Goal: Task Accomplishment & Management: Use online tool/utility

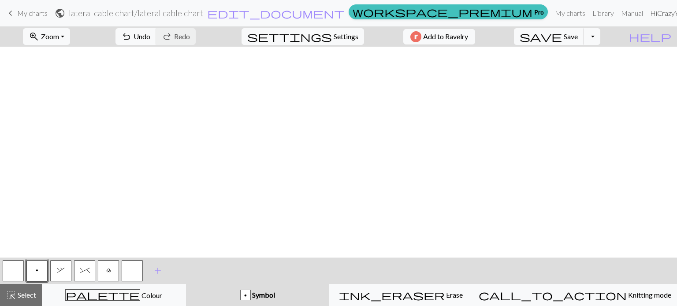
scroll to position [622, 779]
click at [18, 274] on button "button" at bounding box center [13, 271] width 21 height 21
click at [12, 274] on button "button" at bounding box center [13, 271] width 21 height 21
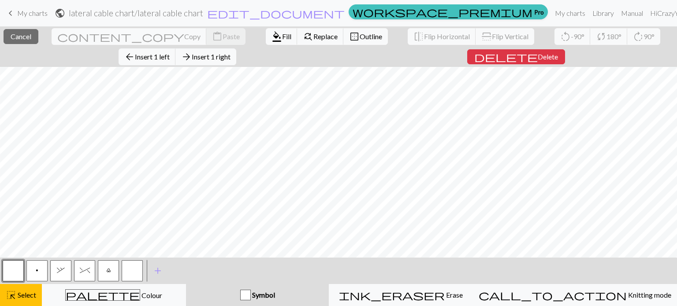
click at [12, 272] on button "button" at bounding box center [13, 271] width 21 height 21
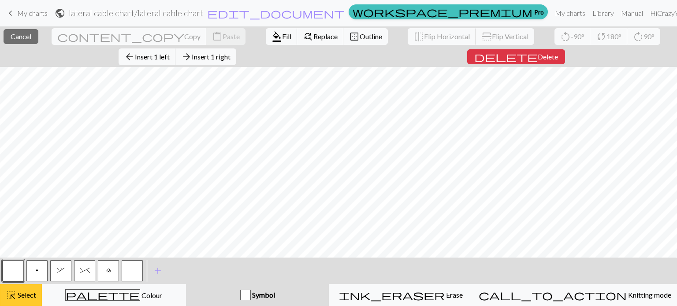
click at [19, 300] on div "highlight_alt Select Select" at bounding box center [21, 295] width 30 height 11
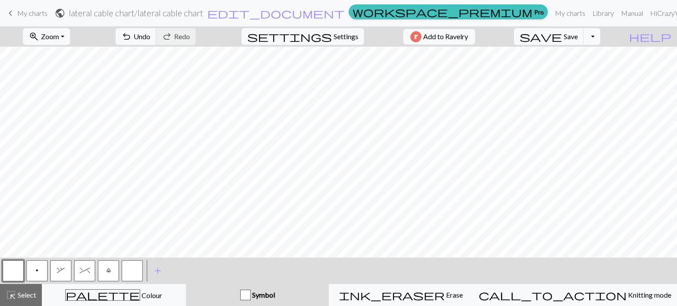
click at [34, 272] on button "p" at bounding box center [36, 271] width 21 height 21
click at [39, 272] on button "p" at bounding box center [36, 271] width 21 height 21
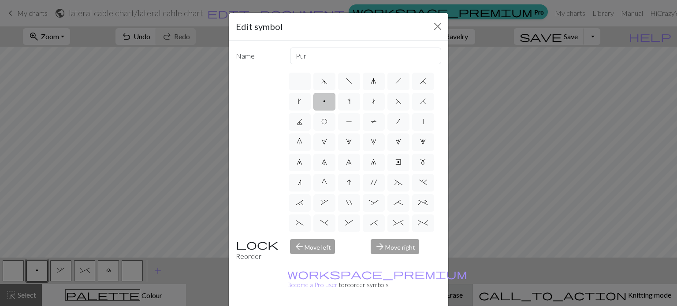
drag, startPoint x: 385, startPoint y: 300, endPoint x: 393, endPoint y: 299, distance: 8.0
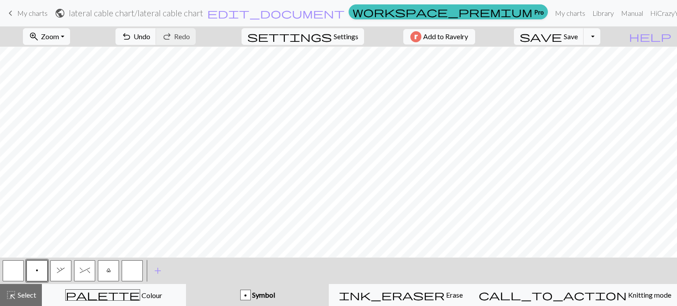
click at [567, 272] on div "< p , ^ l > add Add a symbol" at bounding box center [338, 271] width 677 height 26
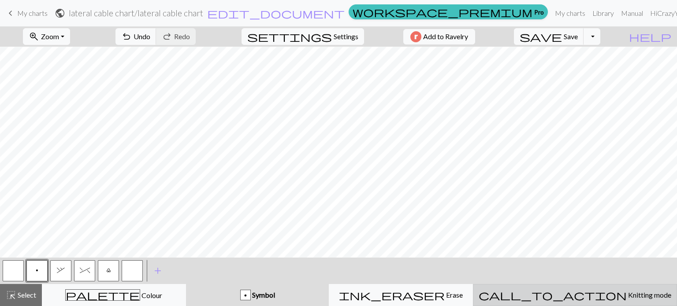
click at [627, 294] on span "Knitting mode" at bounding box center [649, 295] width 45 height 8
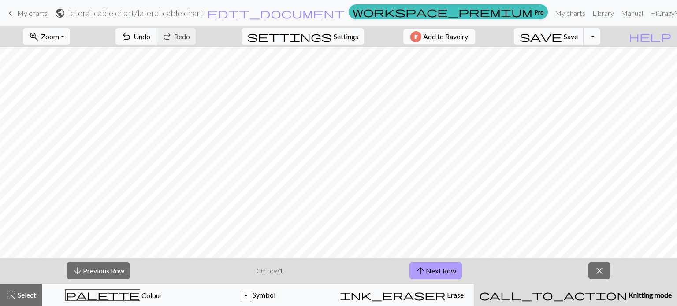
click at [446, 269] on button "arrow_upward Next Row" at bounding box center [436, 271] width 52 height 17
click at [83, 270] on button "arrow_downward Previous Row" at bounding box center [98, 271] width 63 height 17
click at [443, 266] on button "arrow_upward Next Row" at bounding box center [436, 271] width 52 height 17
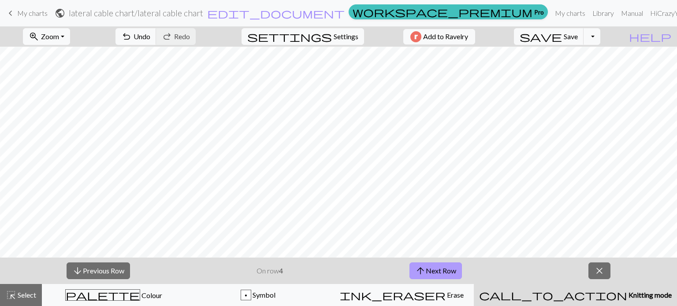
click at [443, 266] on button "arrow_upward Next Row" at bounding box center [436, 271] width 52 height 17
click at [439, 267] on button "arrow_upward Next Row" at bounding box center [436, 271] width 52 height 17
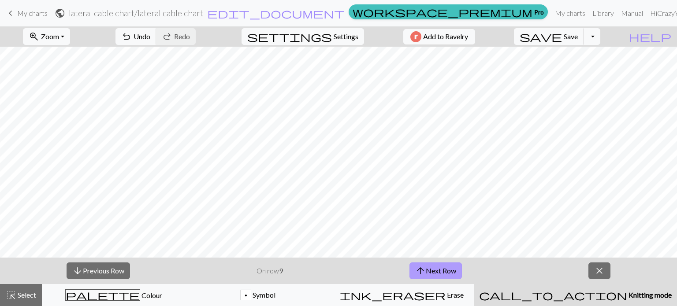
click at [439, 267] on button "arrow_upward Next Row" at bounding box center [436, 271] width 52 height 17
click at [439, 267] on button "arrow_upward Next Row" at bounding box center [437, 271] width 52 height 17
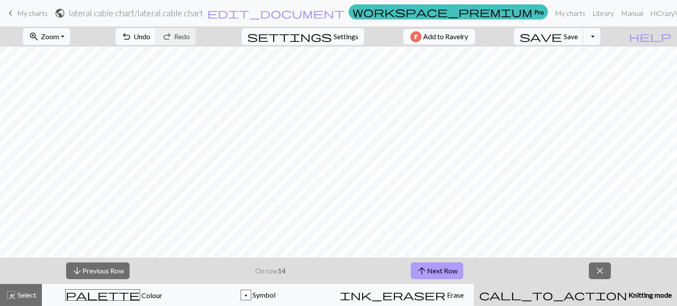
click at [439, 267] on button "arrow_upward Next Row" at bounding box center [437, 271] width 52 height 17
click at [11, 15] on span "keyboard_arrow_left" at bounding box center [10, 13] width 11 height 12
click at [578, 33] on span "Save" at bounding box center [571, 36] width 14 height 8
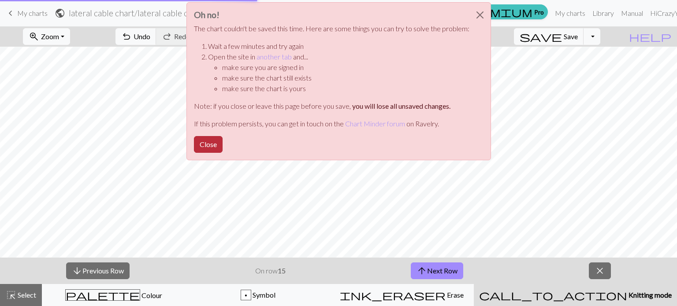
click at [214, 144] on button "Close" at bounding box center [208, 144] width 29 height 17
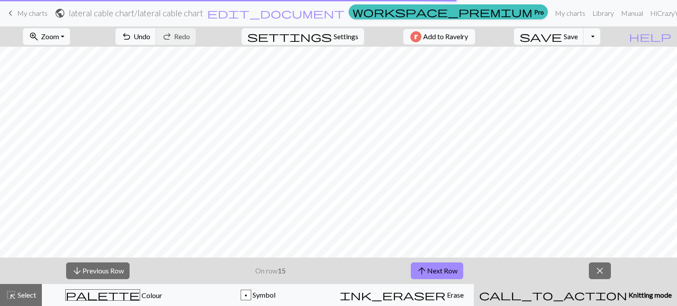
click at [11, 12] on span "keyboard_arrow_left" at bounding box center [10, 13] width 11 height 12
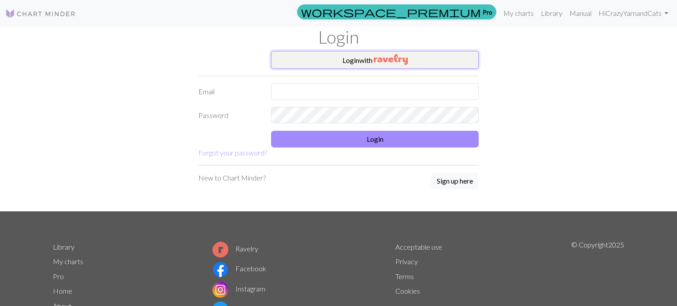
click at [362, 61] on button "Login with" at bounding box center [375, 60] width 208 height 18
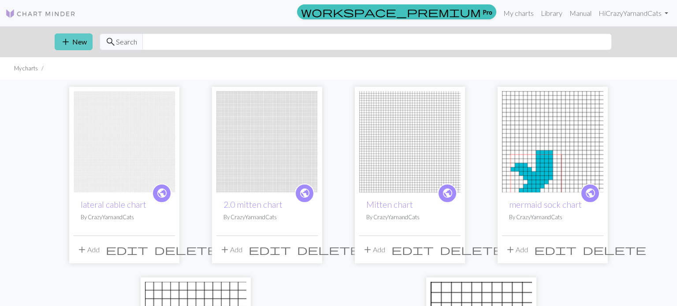
click at [70, 45] on span "add" at bounding box center [65, 42] width 11 height 12
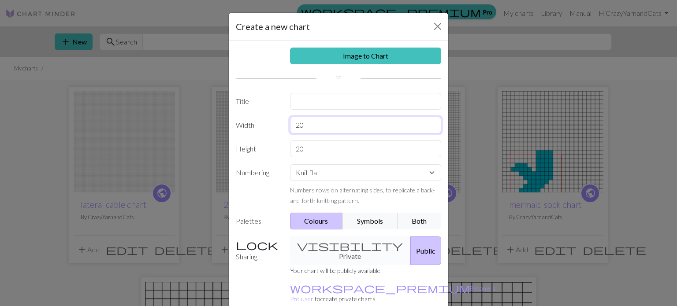
drag, startPoint x: 323, startPoint y: 124, endPoint x: 241, endPoint y: 124, distance: 81.6
click at [241, 124] on div "Width 20" at bounding box center [339, 125] width 216 height 17
type input "50"
drag, startPoint x: 309, startPoint y: 149, endPoint x: 282, endPoint y: 153, distance: 27.1
click at [282, 153] on div "Height 20" at bounding box center [339, 149] width 216 height 17
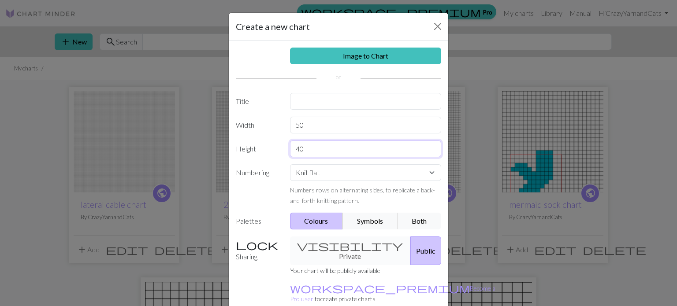
type input "40"
click at [308, 105] on input "text" at bounding box center [366, 101] width 152 height 17
type input "lateral cable chart 2"
click at [366, 220] on button "Symbols" at bounding box center [371, 221] width 56 height 17
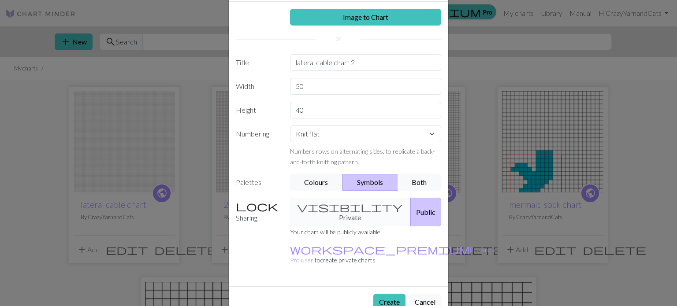
scroll to position [41, 0]
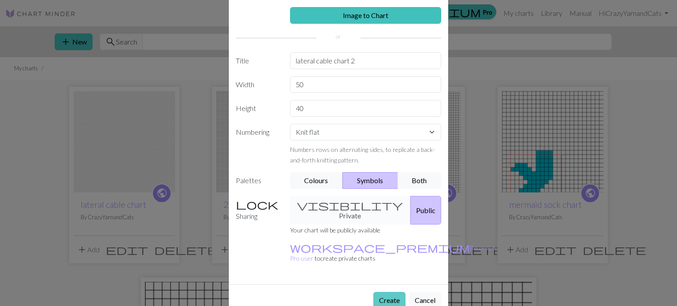
click at [389, 292] on button "Create" at bounding box center [389, 300] width 32 height 17
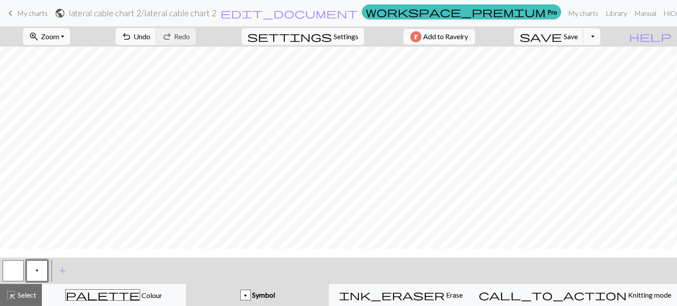
scroll to position [149, 0]
click at [13, 272] on button "button" at bounding box center [13, 271] width 21 height 21
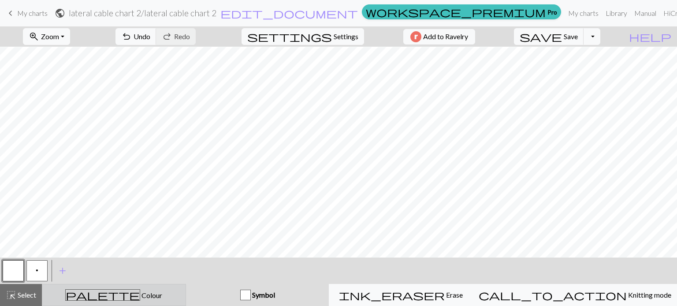
click at [140, 297] on span "Colour" at bounding box center [151, 295] width 22 height 8
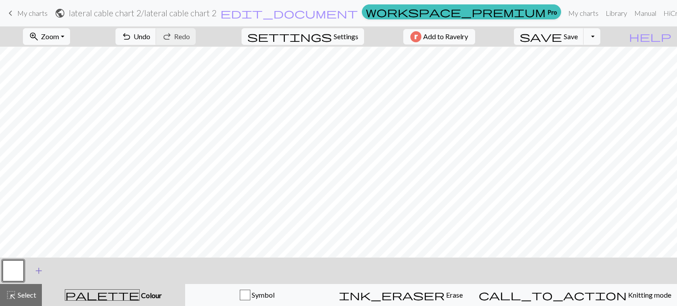
click at [39, 272] on span "add" at bounding box center [39, 271] width 11 height 12
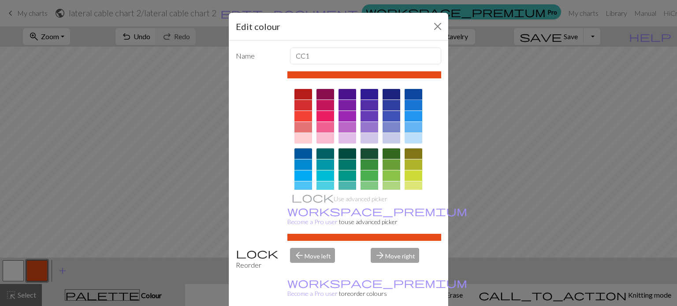
click at [412, 95] on div at bounding box center [414, 94] width 18 height 11
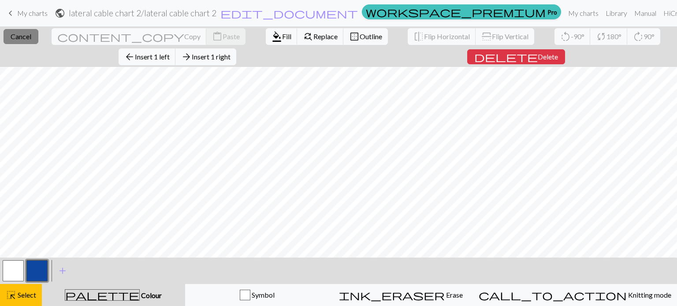
click at [22, 38] on span "Cancel" at bounding box center [21, 36] width 21 height 8
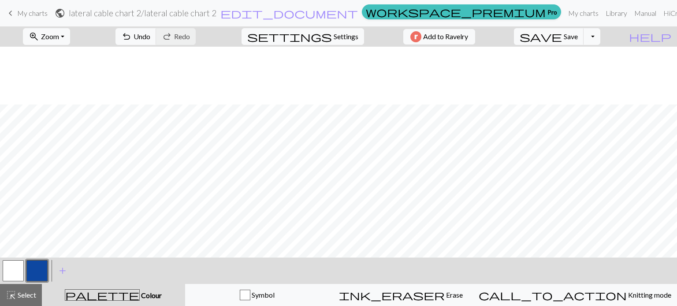
scroll to position [181, 0]
click at [59, 270] on span "add" at bounding box center [62, 271] width 11 height 12
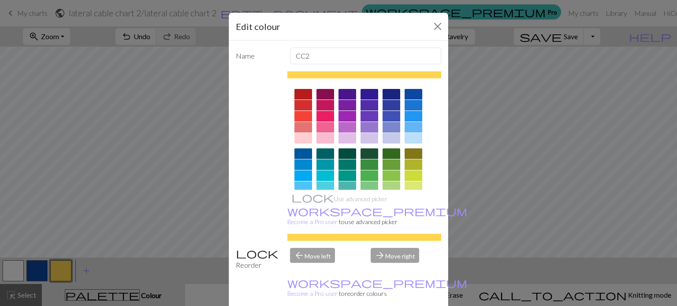
click at [369, 117] on div at bounding box center [370, 116] width 18 height 11
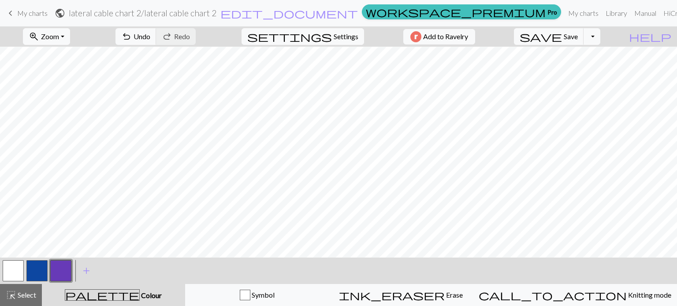
click at [41, 271] on button "button" at bounding box center [36, 271] width 21 height 21
click at [60, 274] on button "button" at bounding box center [60, 271] width 21 height 21
drag, startPoint x: 17, startPoint y: 275, endPoint x: 24, endPoint y: 278, distance: 7.1
click at [17, 275] on button "button" at bounding box center [13, 271] width 21 height 21
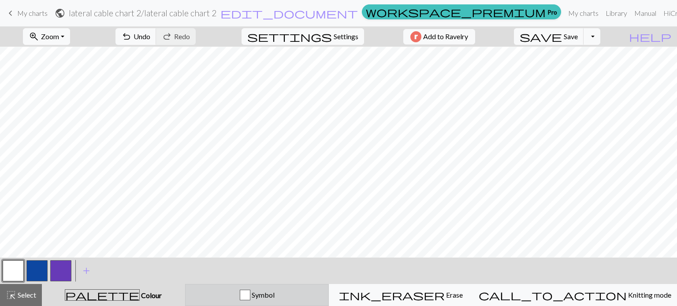
click at [250, 294] on div "button" at bounding box center [245, 295] width 11 height 11
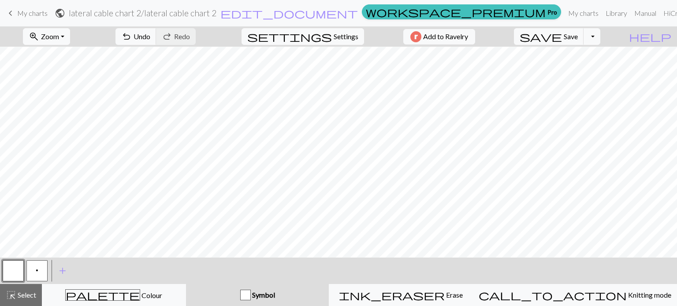
click at [33, 273] on button "p" at bounding box center [36, 271] width 21 height 21
click at [150, 39] on span "Undo" at bounding box center [142, 36] width 17 height 8
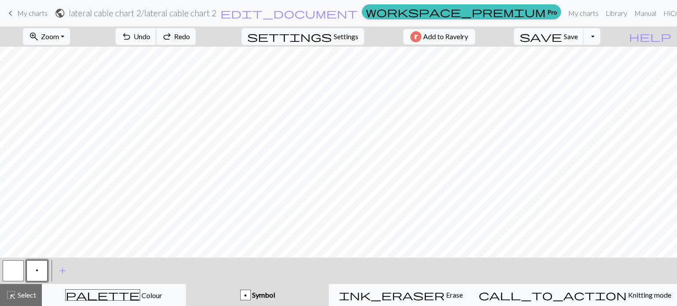
click at [150, 39] on span "Undo" at bounding box center [142, 36] width 17 height 8
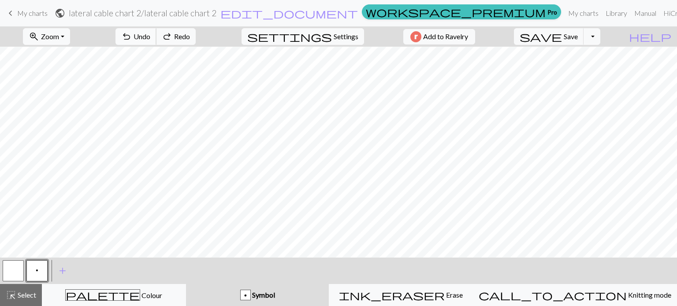
click at [150, 39] on span "Undo" at bounding box center [142, 36] width 17 height 8
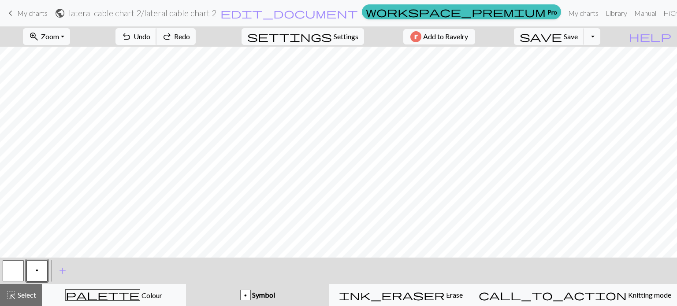
click at [150, 39] on span "Undo" at bounding box center [142, 36] width 17 height 8
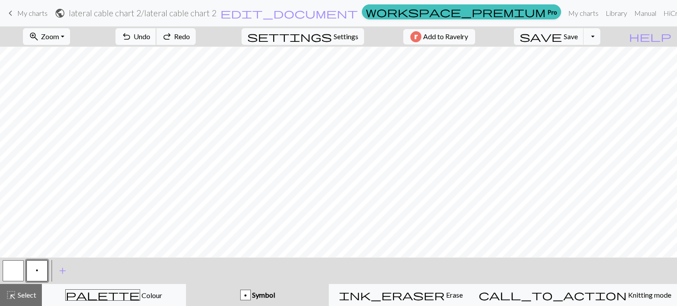
click at [150, 39] on span "Undo" at bounding box center [142, 36] width 17 height 8
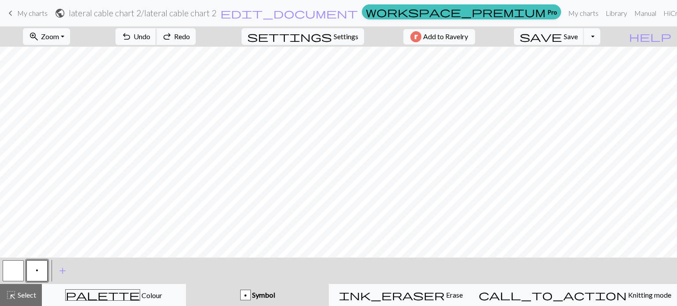
click at [150, 39] on span "Undo" at bounding box center [142, 36] width 17 height 8
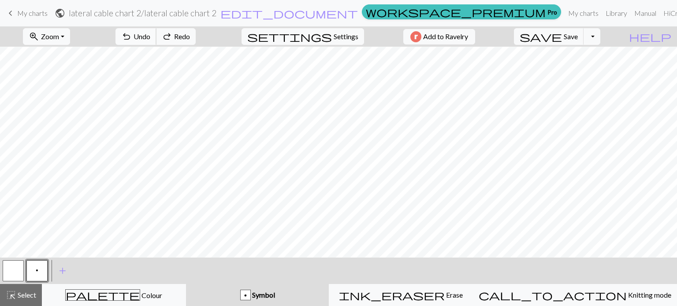
click at [150, 39] on span "Undo" at bounding box center [142, 36] width 17 height 8
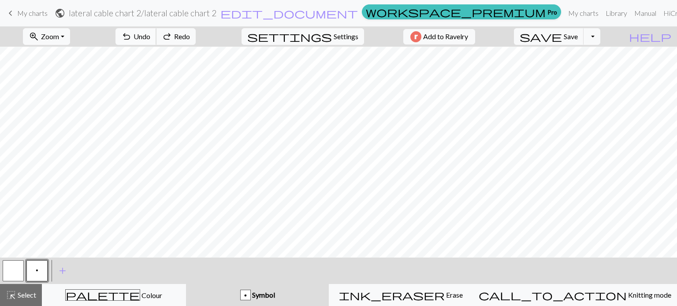
click at [150, 39] on span "Undo" at bounding box center [142, 36] width 17 height 8
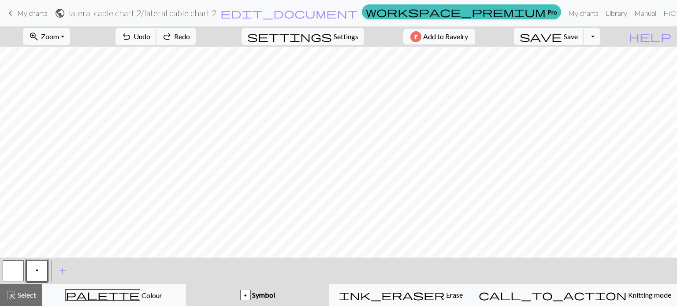
click at [150, 39] on span "Undo" at bounding box center [142, 36] width 17 height 8
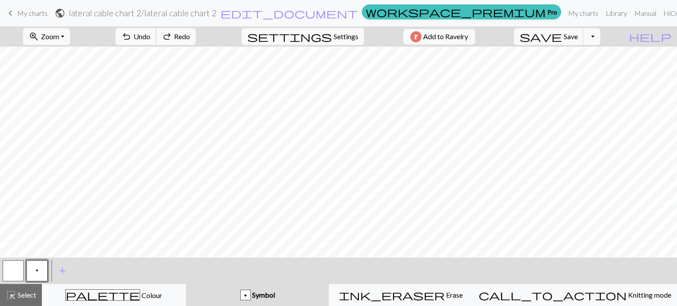
click at [150, 39] on span "Undo" at bounding box center [142, 36] width 17 height 8
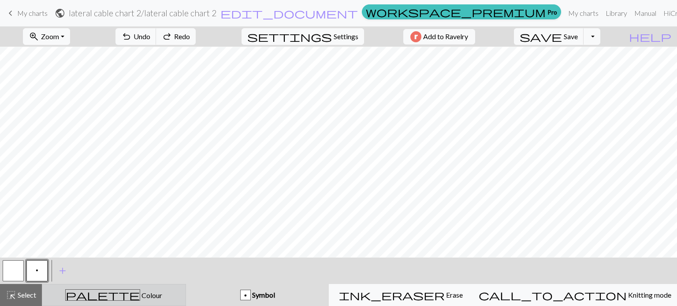
click at [142, 295] on div "palette Colour Colour" at bounding box center [114, 295] width 133 height 11
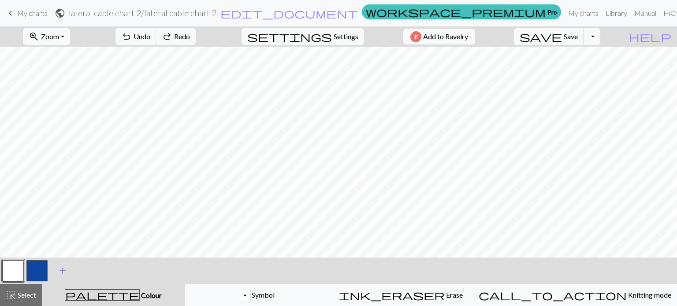
click at [61, 268] on span "add" at bounding box center [62, 271] width 11 height 12
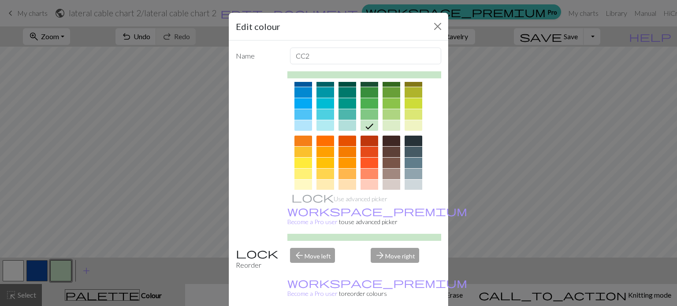
scroll to position [79, 0]
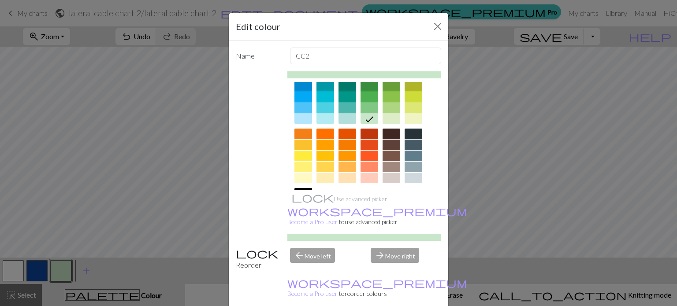
click at [306, 157] on div at bounding box center [304, 156] width 18 height 11
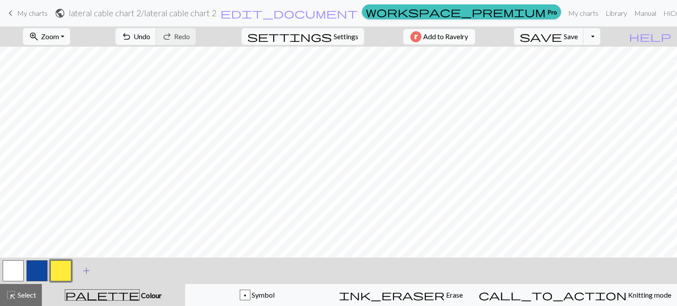
click at [83, 271] on span "add" at bounding box center [86, 271] width 11 height 12
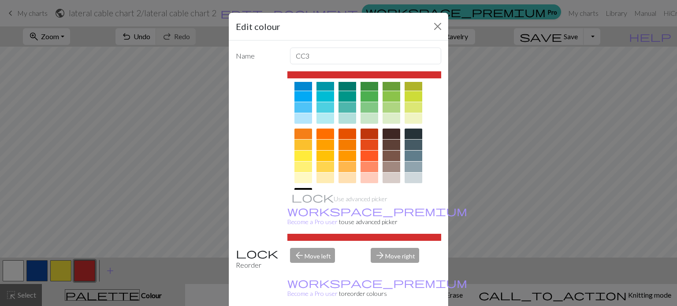
scroll to position [85, 0]
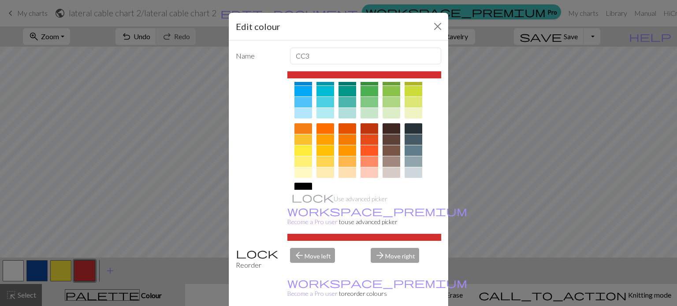
click at [367, 141] on div at bounding box center [370, 139] width 18 height 11
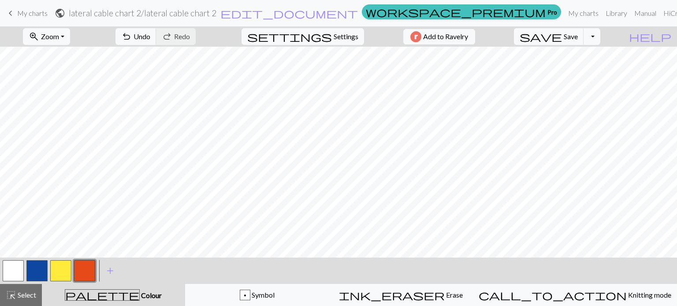
click at [11, 269] on button "button" at bounding box center [13, 271] width 21 height 21
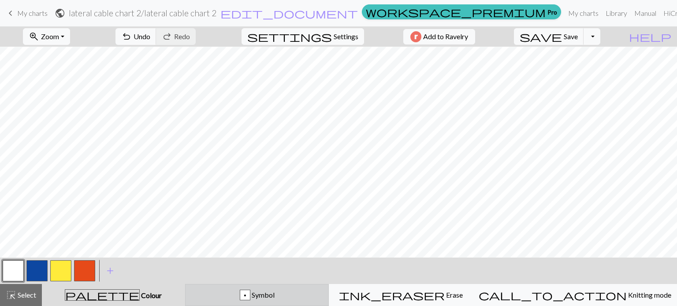
click at [259, 299] on div "p Symbol" at bounding box center [257, 295] width 133 height 11
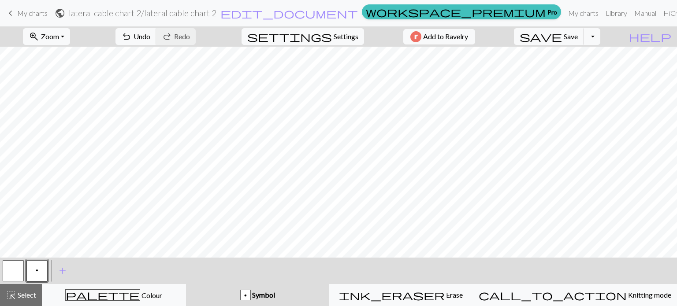
click at [38, 269] on button "p" at bounding box center [36, 271] width 21 height 21
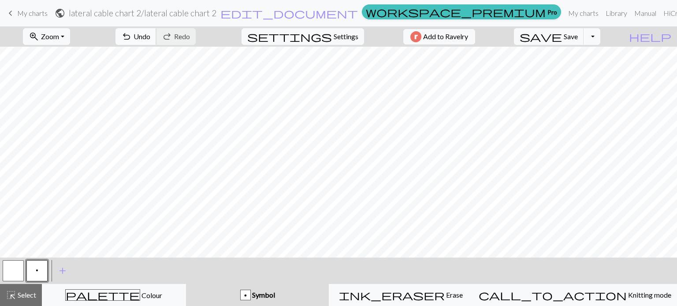
click at [132, 37] on span "undo" at bounding box center [126, 36] width 11 height 12
click at [60, 269] on span "add" at bounding box center [62, 271] width 11 height 12
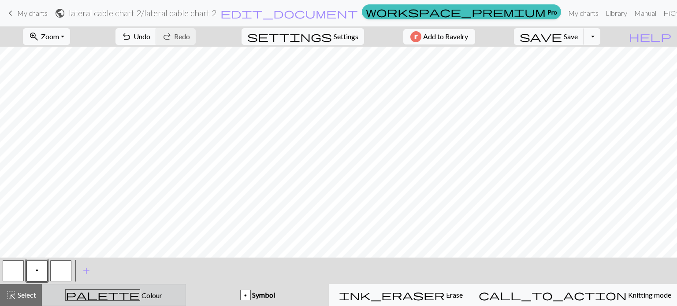
click at [140, 298] on span "Colour" at bounding box center [151, 295] width 22 height 8
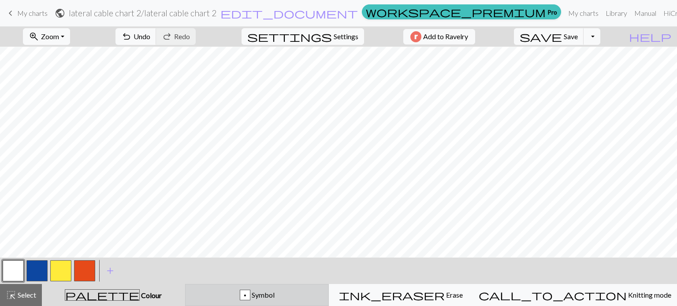
click at [240, 295] on div "p Symbol" at bounding box center [257, 295] width 133 height 11
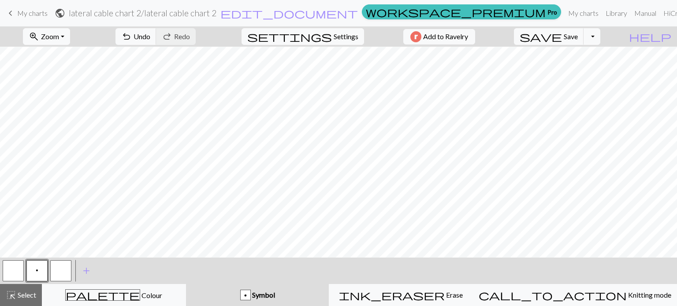
click at [9, 271] on button "button" at bounding box center [13, 271] width 21 height 21
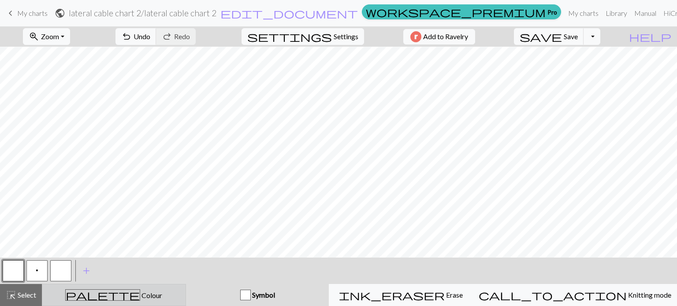
click at [100, 296] on div "palette Colour Colour" at bounding box center [114, 295] width 133 height 11
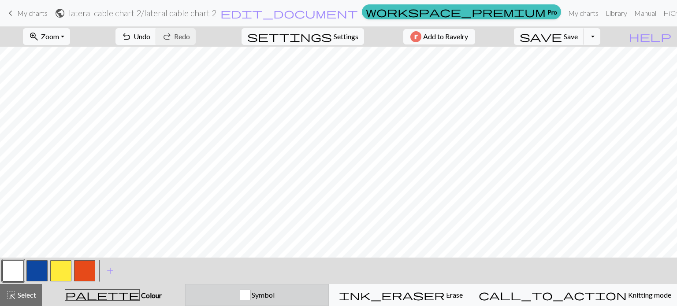
click at [293, 300] on div "Symbol" at bounding box center [257, 295] width 133 height 11
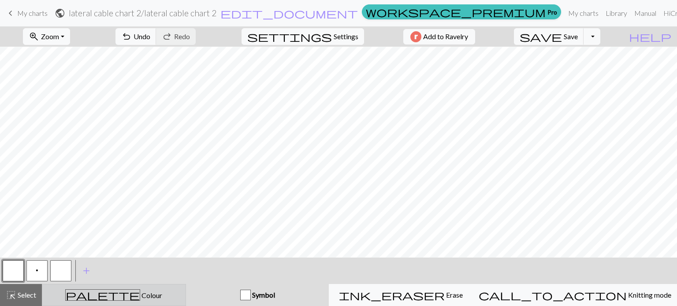
click at [140, 299] on span "Colour" at bounding box center [151, 295] width 22 height 8
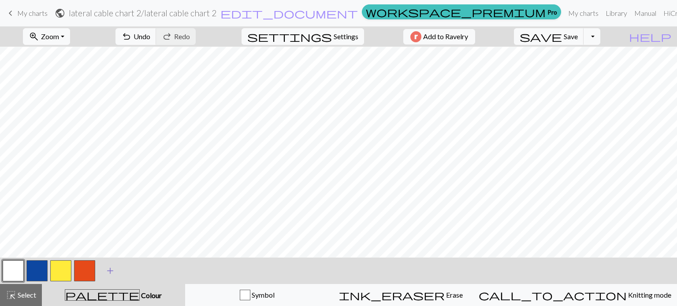
click at [112, 272] on span "add" at bounding box center [110, 271] width 11 height 12
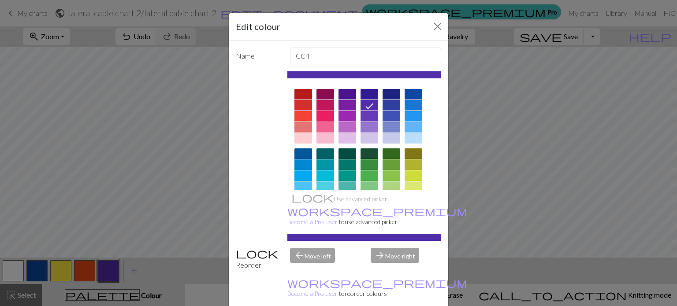
click at [328, 114] on div at bounding box center [326, 116] width 18 height 11
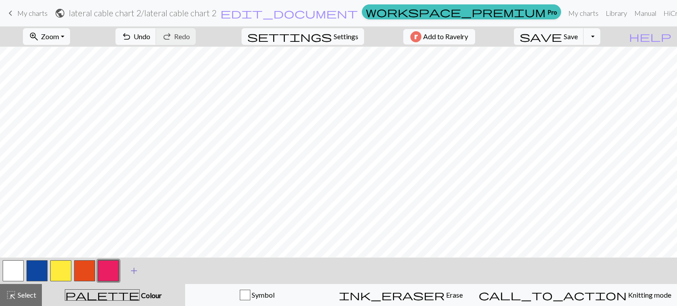
click at [134, 270] on span "add" at bounding box center [134, 271] width 11 height 12
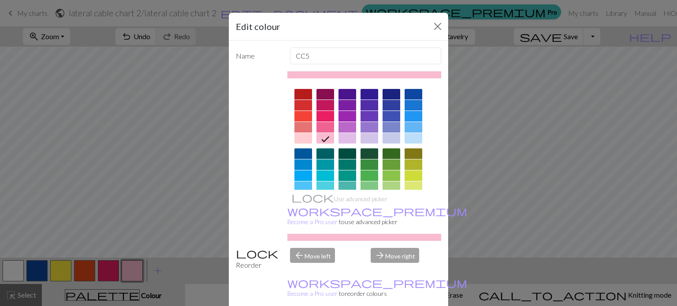
click at [302, 94] on div at bounding box center [304, 94] width 18 height 11
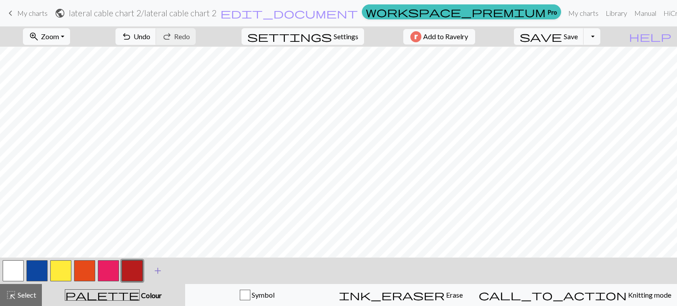
click at [155, 271] on span "add" at bounding box center [158, 271] width 11 height 12
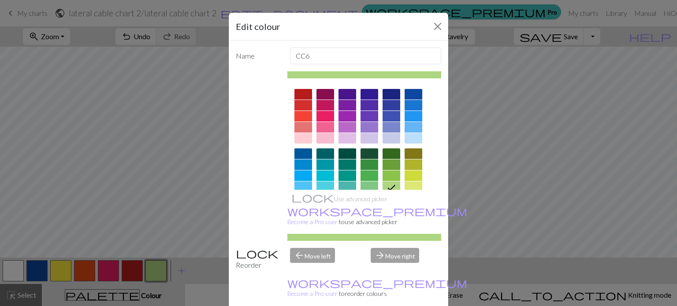
click at [323, 93] on div at bounding box center [326, 94] width 18 height 11
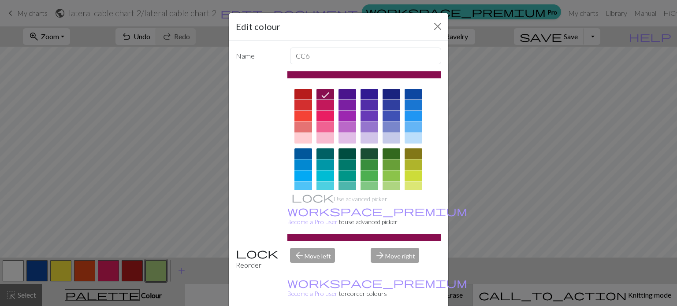
drag, startPoint x: 392, startPoint y: 299, endPoint x: 393, endPoint y: 292, distance: 7.1
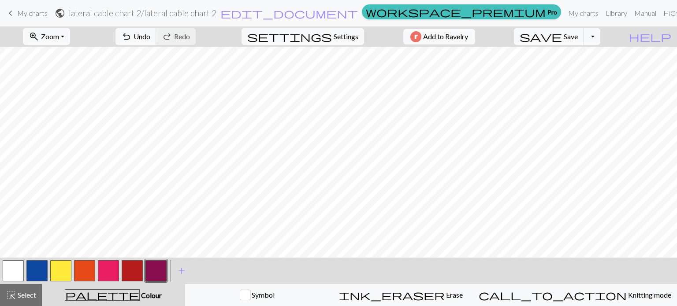
click at [139, 272] on button "button" at bounding box center [132, 271] width 21 height 21
click at [163, 272] on button "button" at bounding box center [156, 271] width 21 height 21
click at [7, 270] on button "button" at bounding box center [13, 271] width 21 height 21
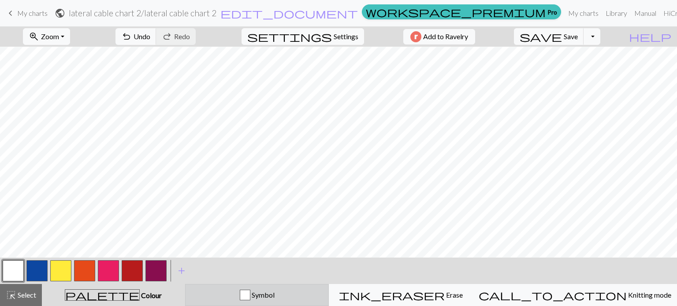
click at [324, 294] on div "Symbol" at bounding box center [257, 295] width 133 height 11
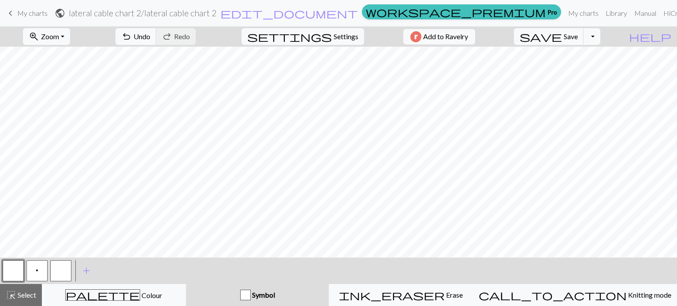
click at [34, 267] on button "p" at bounding box center [36, 271] width 21 height 21
click at [17, 271] on button "button" at bounding box center [13, 271] width 21 height 21
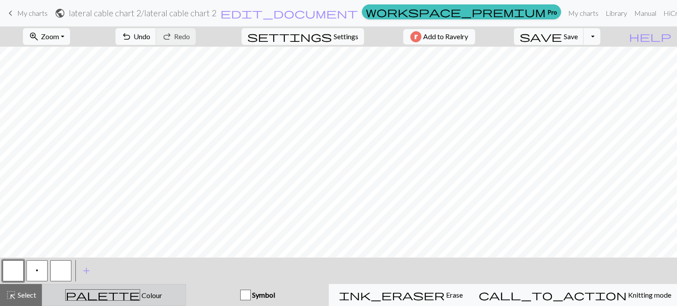
click at [78, 299] on div "palette Colour Colour" at bounding box center [114, 295] width 133 height 11
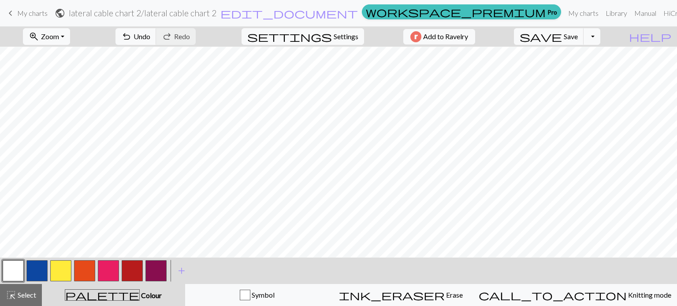
click at [40, 275] on button "button" at bounding box center [36, 271] width 21 height 21
click at [183, 269] on span "add" at bounding box center [181, 271] width 11 height 12
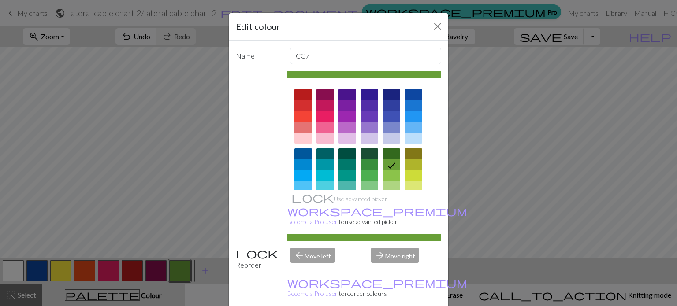
click at [328, 185] on div at bounding box center [326, 187] width 18 height 11
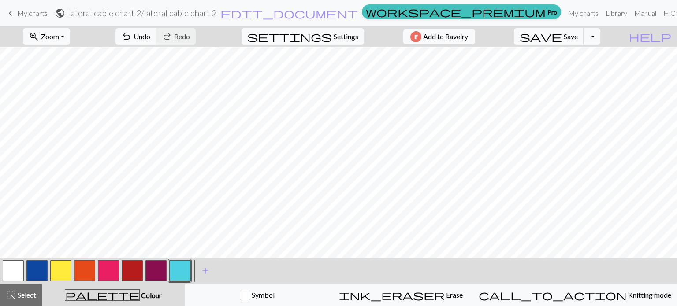
click at [8, 266] on button "button" at bounding box center [13, 271] width 21 height 21
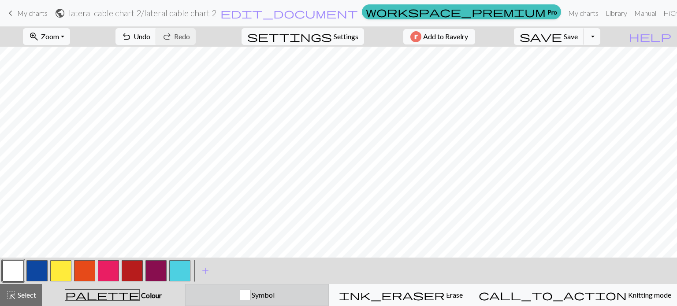
click at [229, 298] on div "Symbol" at bounding box center [257, 295] width 133 height 11
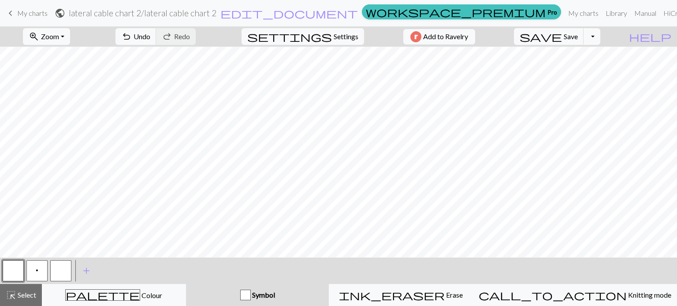
click at [36, 273] on button "p" at bounding box center [36, 271] width 21 height 21
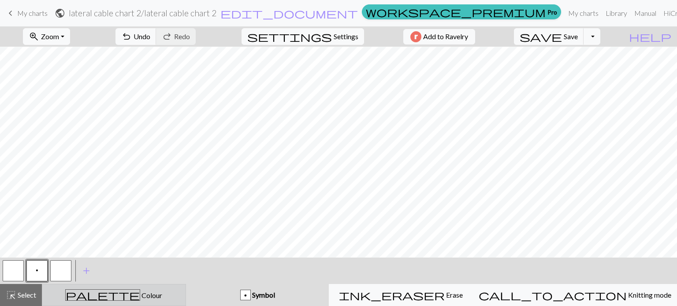
click at [93, 297] on div "palette Colour Colour" at bounding box center [114, 295] width 133 height 11
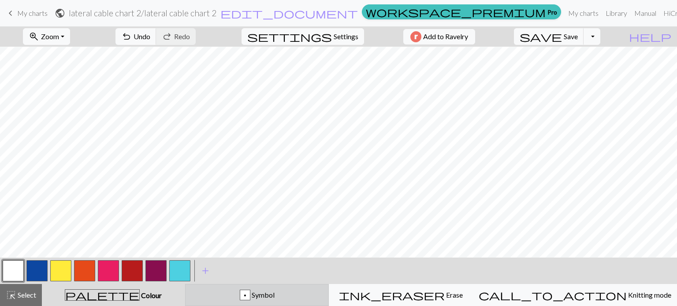
drag, startPoint x: 269, startPoint y: 301, endPoint x: 219, endPoint y: 298, distance: 50.4
click at [261, 299] on button "p Symbol" at bounding box center [257, 295] width 144 height 22
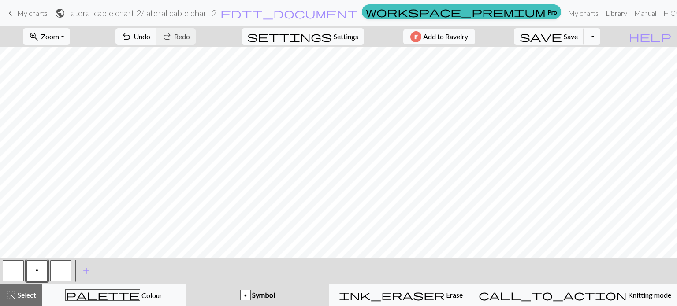
drag, startPoint x: 14, startPoint y: 271, endPoint x: 21, endPoint y: 277, distance: 9.4
click at [14, 271] on button "button" at bounding box center [13, 271] width 21 height 21
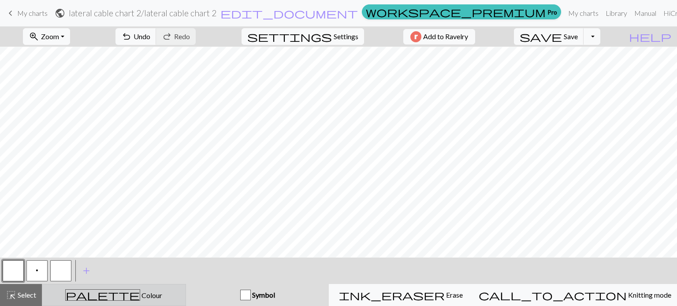
click at [84, 299] on div "palette Colour Colour" at bounding box center [114, 295] width 133 height 11
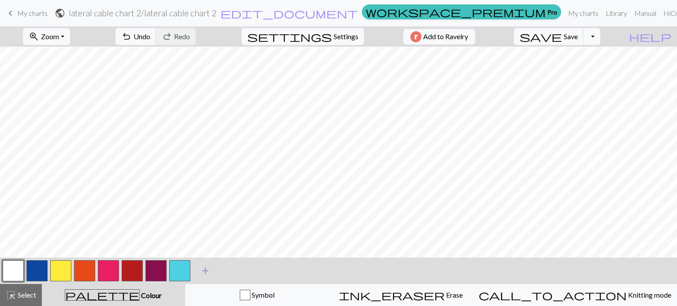
click at [202, 273] on span "add" at bounding box center [205, 271] width 11 height 12
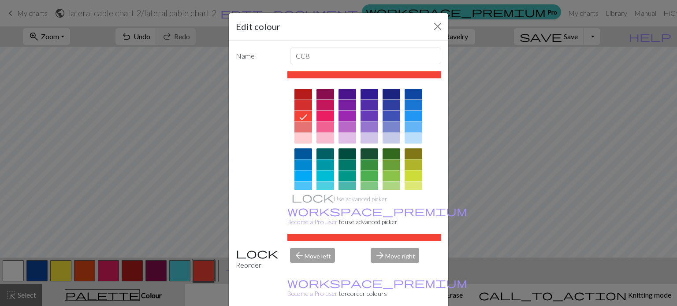
click at [303, 95] on div at bounding box center [304, 94] width 18 height 11
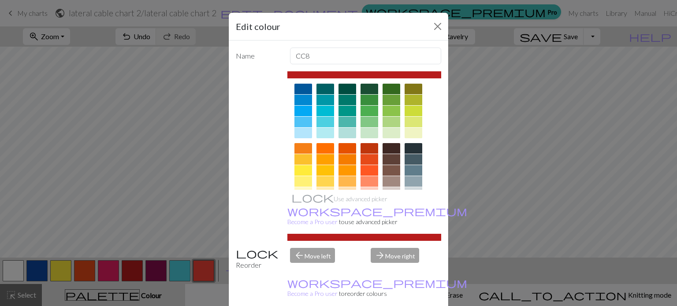
scroll to position [0, 0]
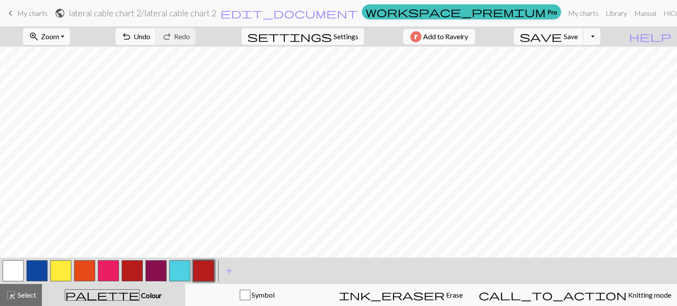
drag, startPoint x: 4, startPoint y: 270, endPoint x: 10, endPoint y: 272, distance: 5.5
click at [5, 270] on button "button" at bounding box center [13, 271] width 21 height 21
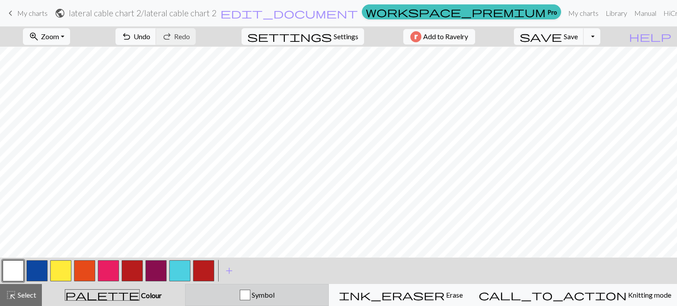
click at [276, 302] on button "Symbol" at bounding box center [257, 295] width 144 height 22
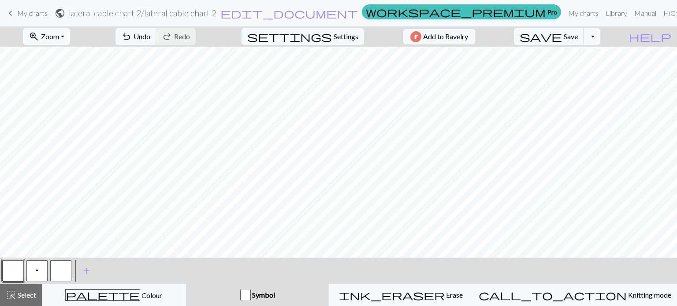
click at [41, 268] on button "p" at bounding box center [36, 271] width 21 height 21
drag, startPoint x: 19, startPoint y: 271, endPoint x: 26, endPoint y: 274, distance: 8.5
click at [19, 271] on button "button" at bounding box center [13, 271] width 21 height 21
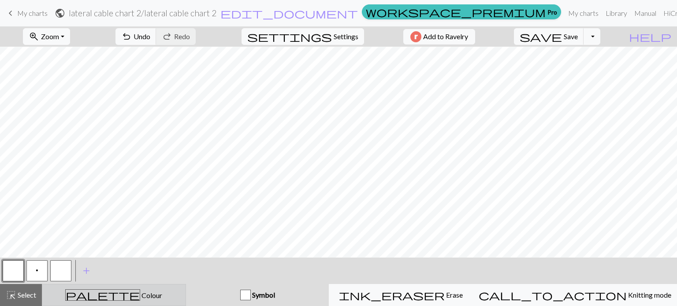
click at [91, 300] on button "palette Colour Colour" at bounding box center [114, 295] width 144 height 22
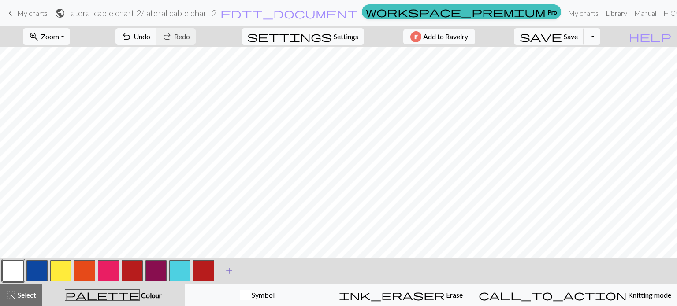
click at [226, 271] on span "add" at bounding box center [229, 271] width 11 height 12
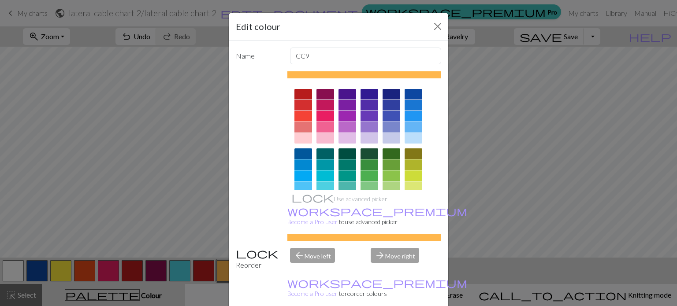
click at [392, 151] on div at bounding box center [392, 154] width 18 height 11
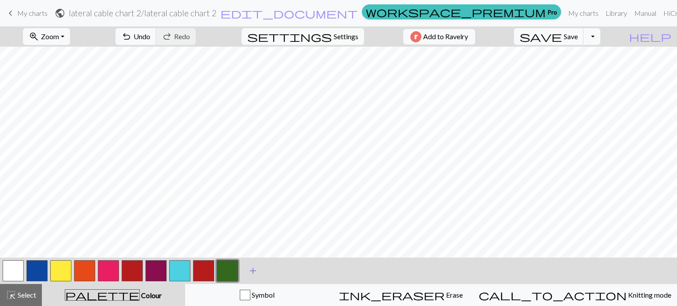
click at [253, 271] on span "add" at bounding box center [253, 271] width 11 height 12
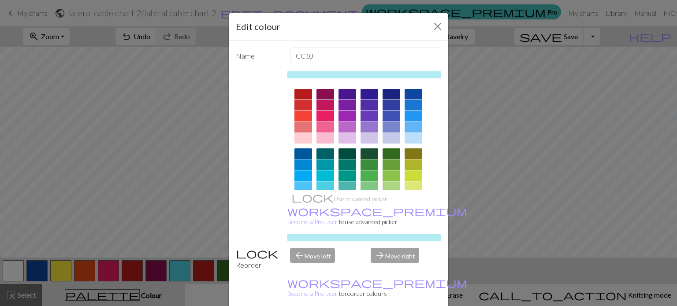
click at [419, 174] on div at bounding box center [414, 176] width 18 height 11
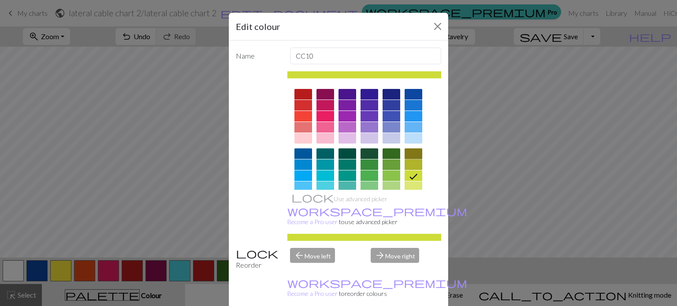
click at [414, 150] on div at bounding box center [414, 154] width 18 height 11
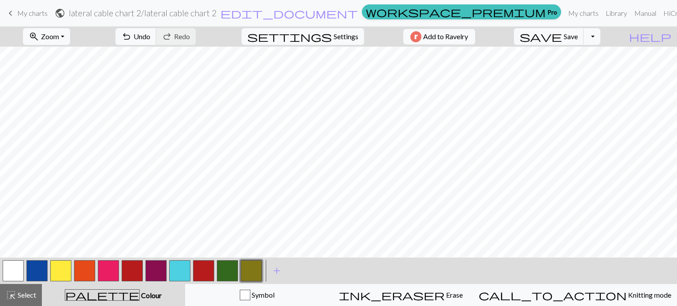
drag, startPoint x: 19, startPoint y: 268, endPoint x: 31, endPoint y: 273, distance: 13.3
click at [19, 268] on button "button" at bounding box center [13, 271] width 21 height 21
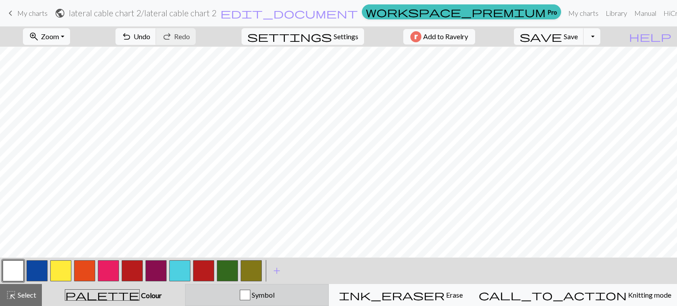
click at [275, 297] on span "Symbol" at bounding box center [262, 295] width 24 height 8
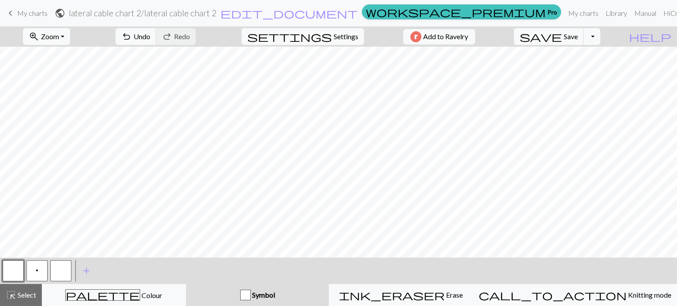
click at [39, 272] on button "p" at bounding box center [36, 271] width 21 height 21
drag, startPoint x: 19, startPoint y: 272, endPoint x: 24, endPoint y: 275, distance: 6.3
click at [19, 272] on button "button" at bounding box center [13, 271] width 21 height 21
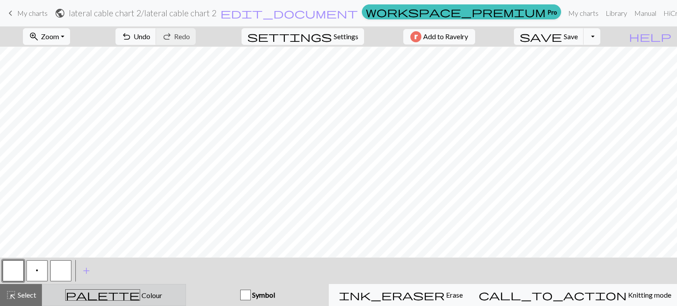
click at [94, 301] on div "palette Colour Colour" at bounding box center [114, 295] width 133 height 11
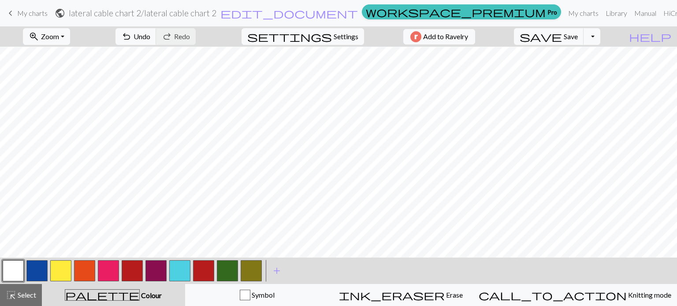
click at [206, 275] on button "button" at bounding box center [203, 271] width 21 height 21
click at [16, 274] on button "button" at bounding box center [13, 271] width 21 height 21
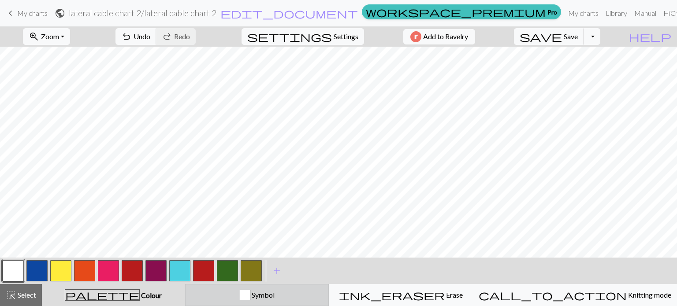
click at [250, 299] on div "button" at bounding box center [245, 295] width 11 height 11
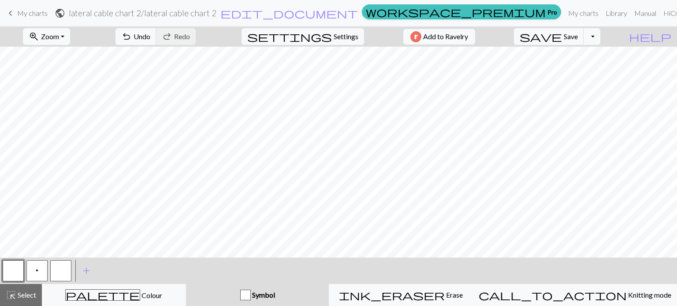
click at [36, 272] on span "p" at bounding box center [37, 270] width 3 height 7
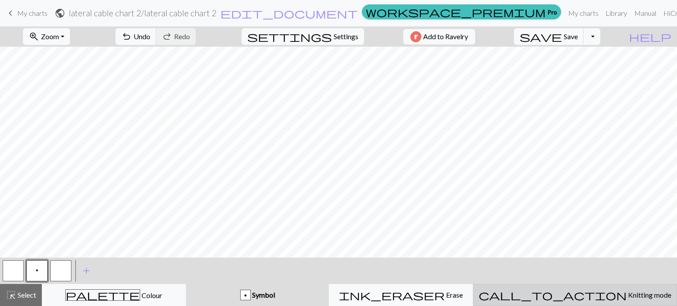
click at [627, 296] on span "Knitting mode" at bounding box center [649, 295] width 45 height 8
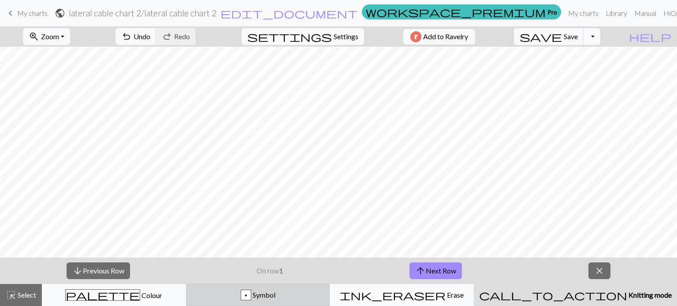
click at [251, 295] on div "p" at bounding box center [246, 296] width 10 height 11
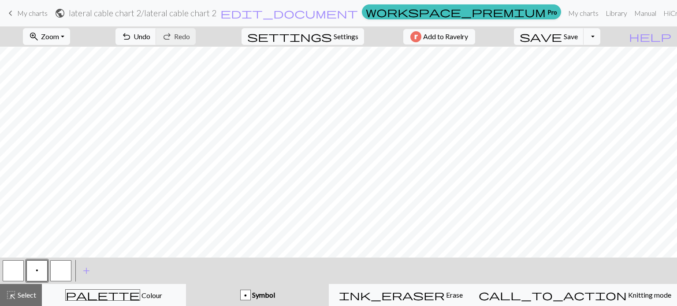
click at [58, 276] on button "button" at bounding box center [60, 271] width 21 height 21
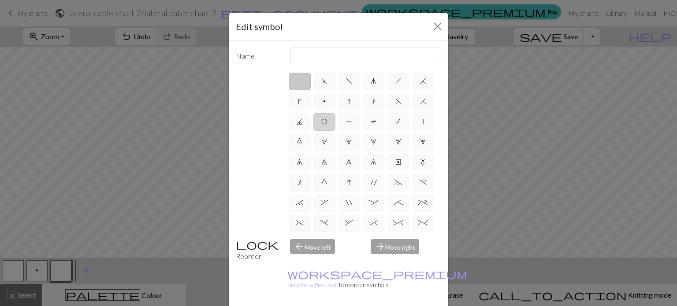
click at [321, 121] on label "O" at bounding box center [324, 122] width 22 height 18
click at [321, 121] on input "O" at bounding box center [324, 119] width 6 height 6
radio input "true"
type input "yo"
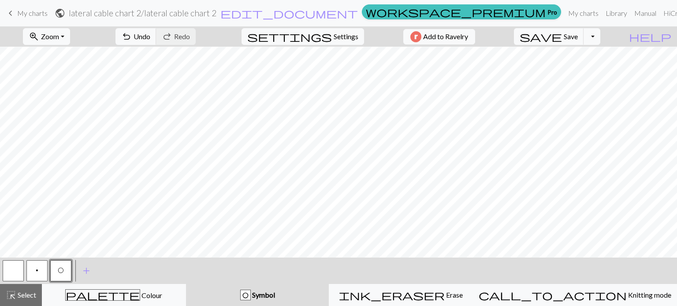
click at [12, 274] on button "button" at bounding box center [13, 271] width 21 height 21
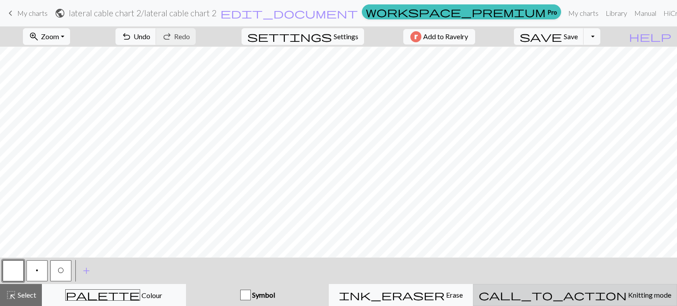
click at [627, 293] on span "Knitting mode" at bounding box center [649, 295] width 45 height 8
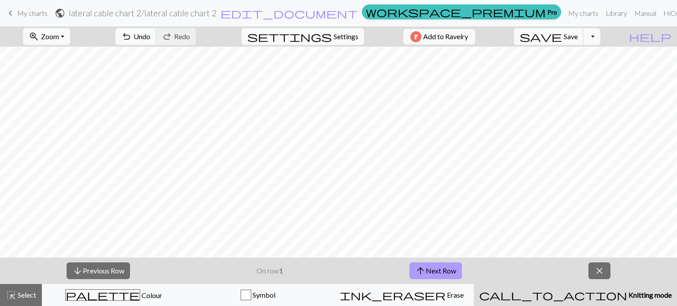
click at [429, 270] on button "arrow_upward Next Row" at bounding box center [436, 271] width 52 height 17
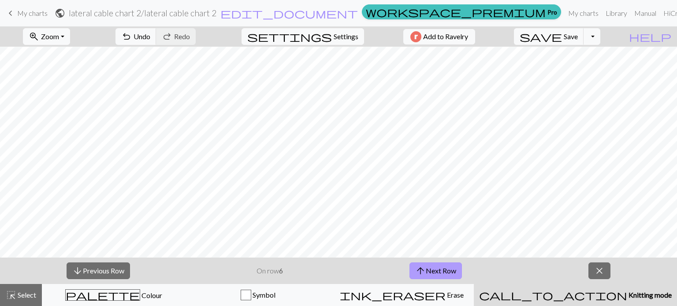
click at [429, 270] on button "arrow_upward Next Row" at bounding box center [436, 271] width 52 height 17
click at [429, 270] on button "arrow_upward Next Row" at bounding box center [437, 271] width 52 height 17
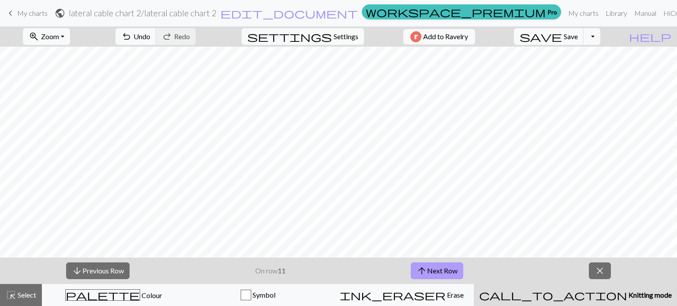
click at [429, 270] on button "arrow_upward Next Row" at bounding box center [437, 271] width 52 height 17
